Goal: Find specific fact: Find specific fact

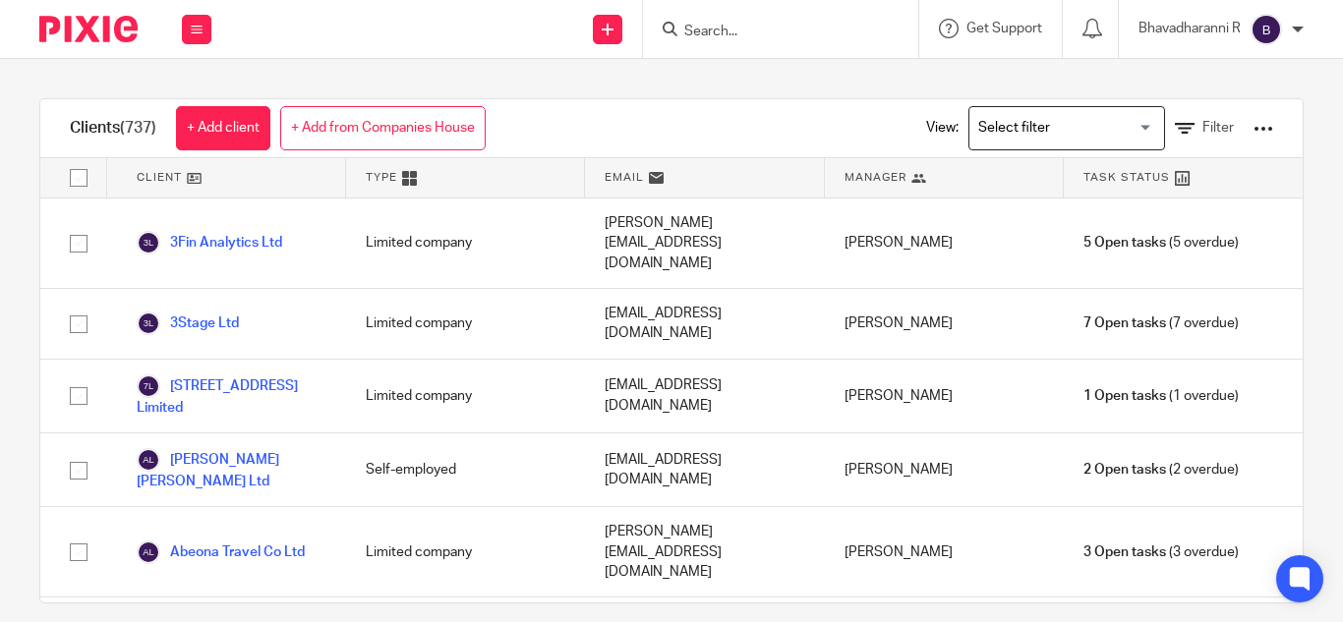
click at [728, 13] on div at bounding box center [780, 29] width 275 height 58
click at [708, 46] on div at bounding box center [780, 29] width 275 height 58
click at [708, 29] on input "Search" at bounding box center [770, 33] width 177 height 18
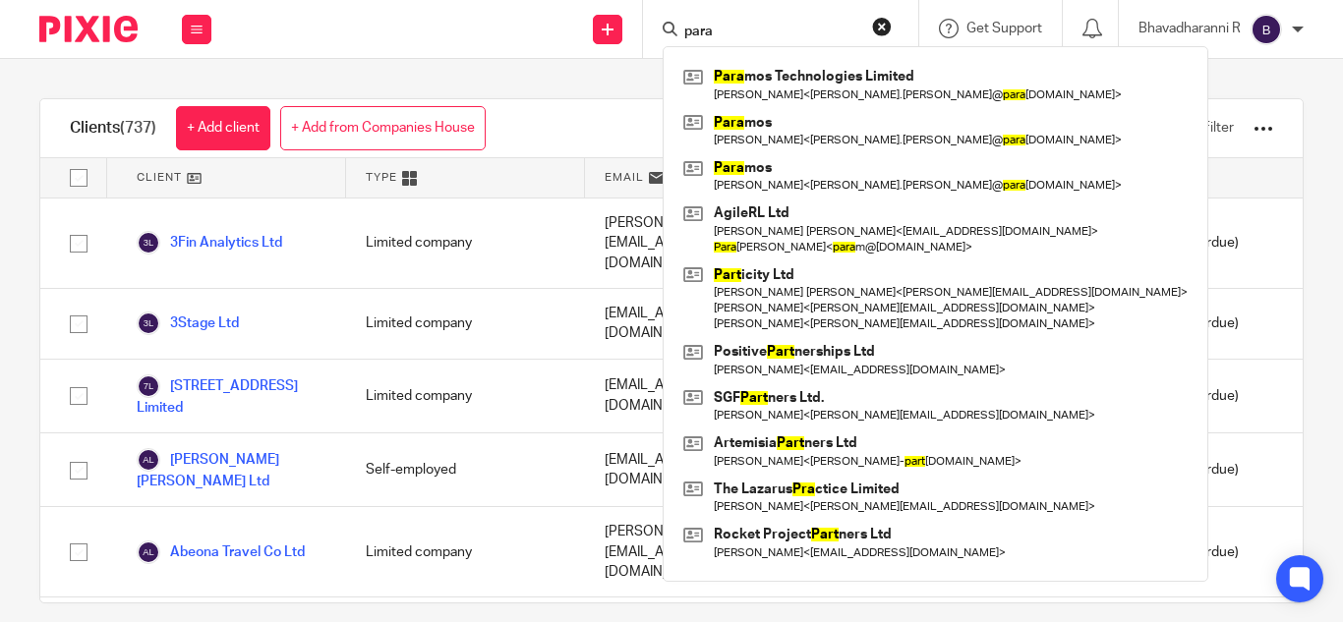
type input "para"
click button "submit" at bounding box center [0, 0] width 0 height 0
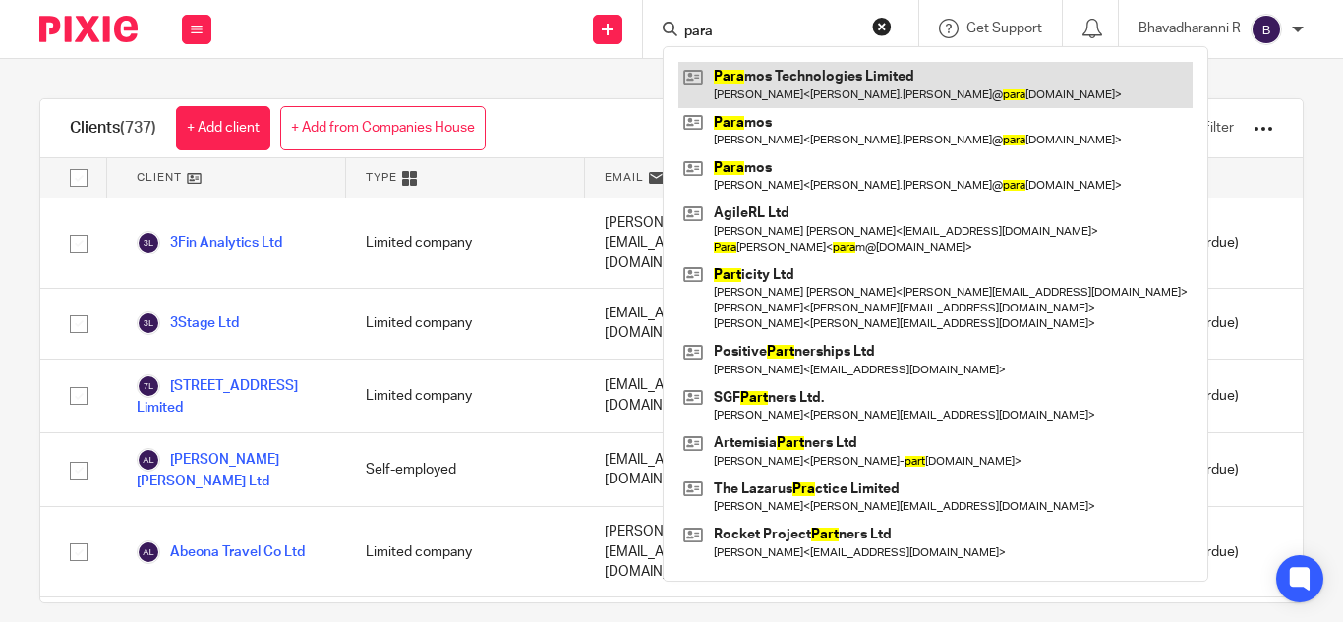
click at [784, 94] on link at bounding box center [935, 84] width 514 height 45
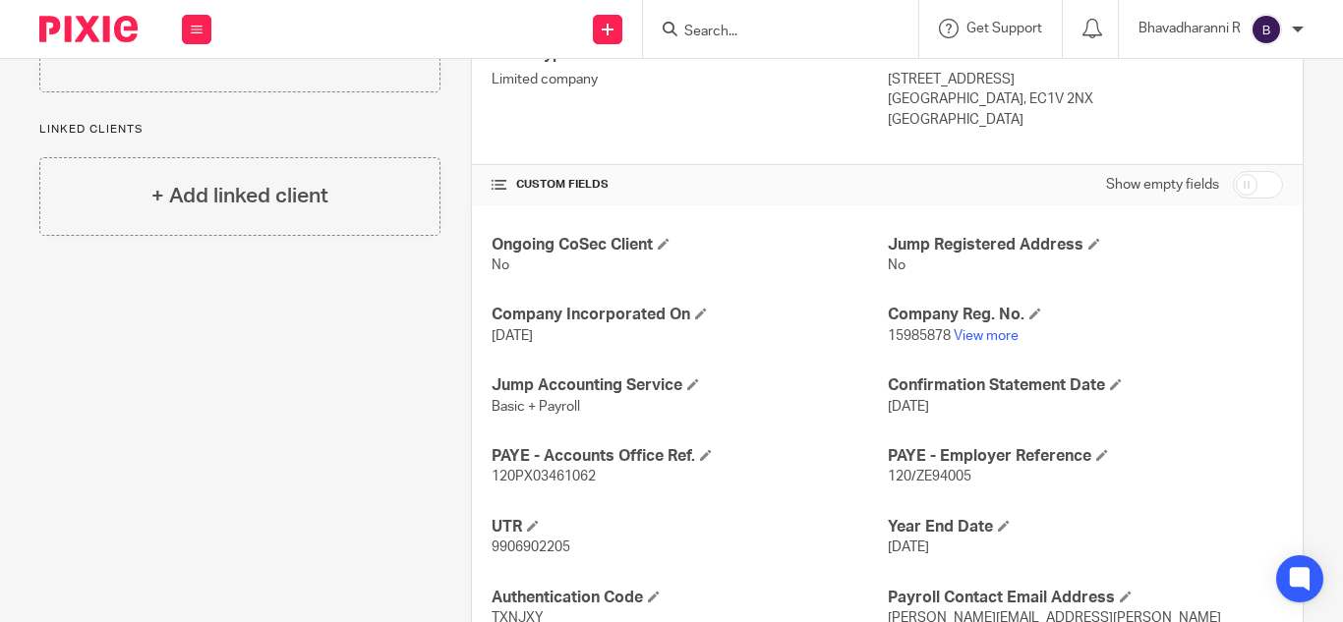
scroll to position [579, 0]
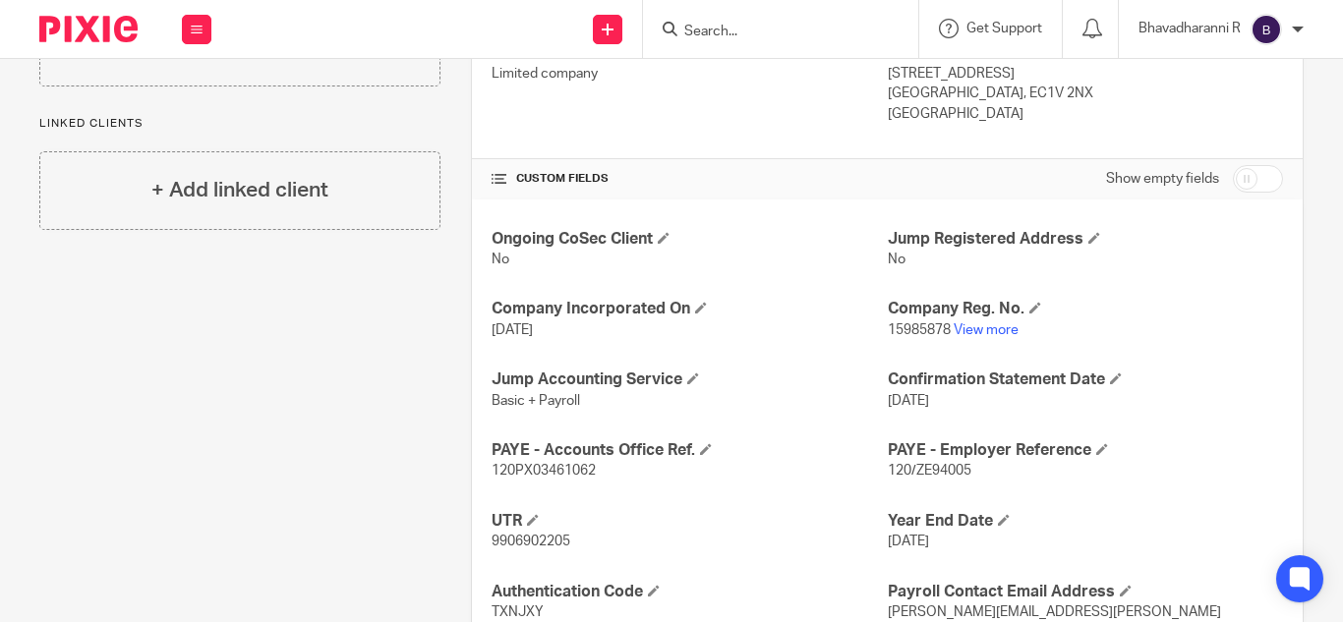
click at [892, 471] on span "120/ZE94005" at bounding box center [930, 471] width 84 height 14
copy p "120/ZE94005"
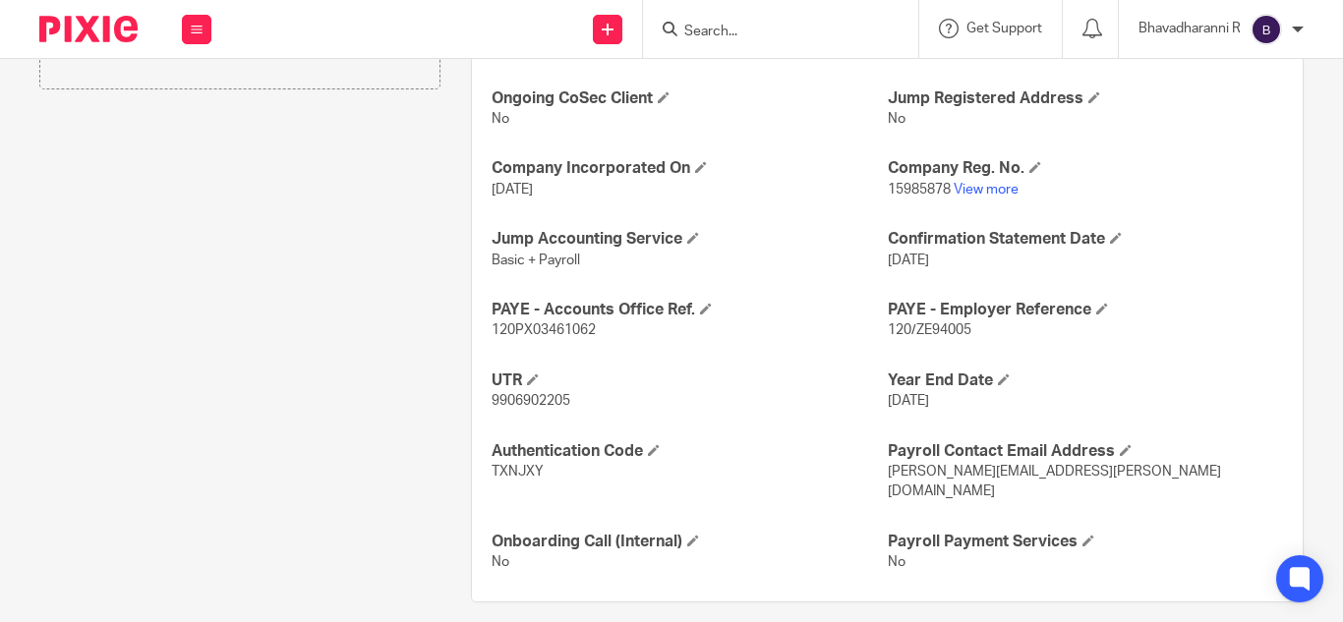
click at [528, 324] on span "120PX03461062" at bounding box center [544, 330] width 104 height 14
copy span "120PX03461062"
